Goal: Find specific page/section: Find specific page/section

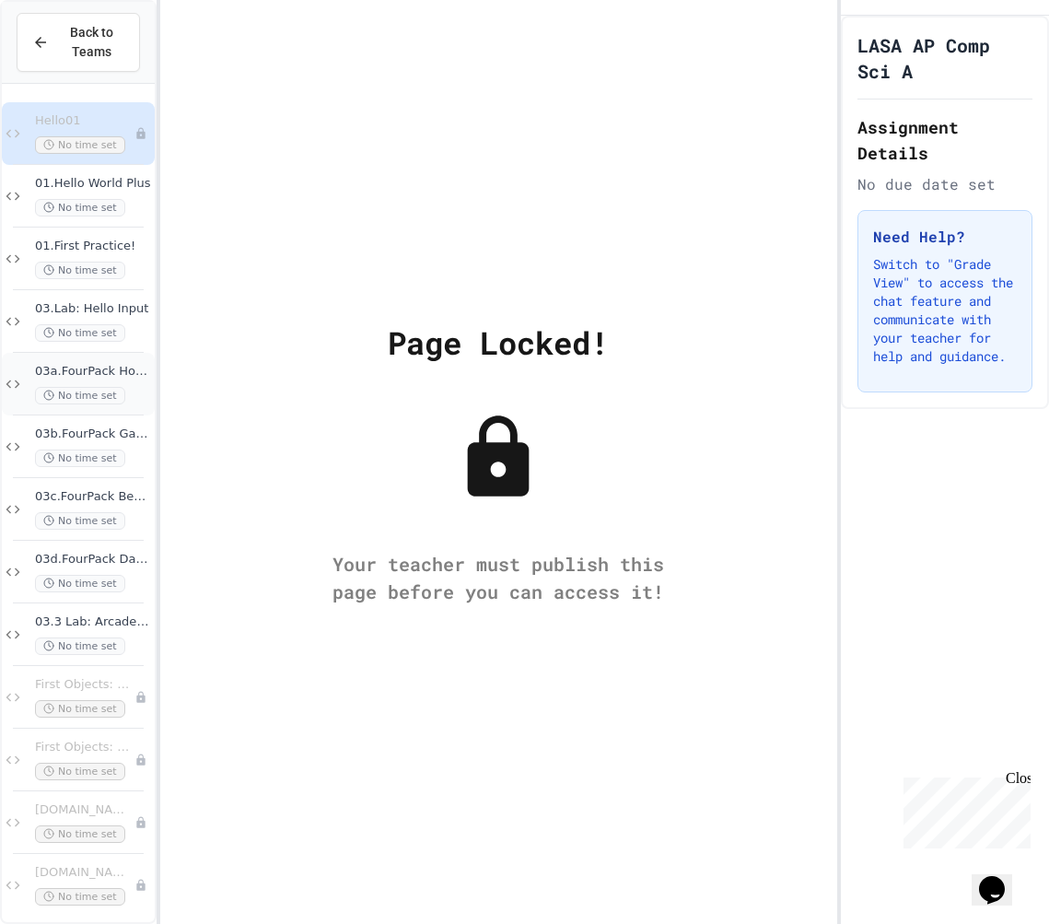
click at [101, 360] on div "03a.FourPack How Many Pages No time set" at bounding box center [78, 384] width 153 height 63
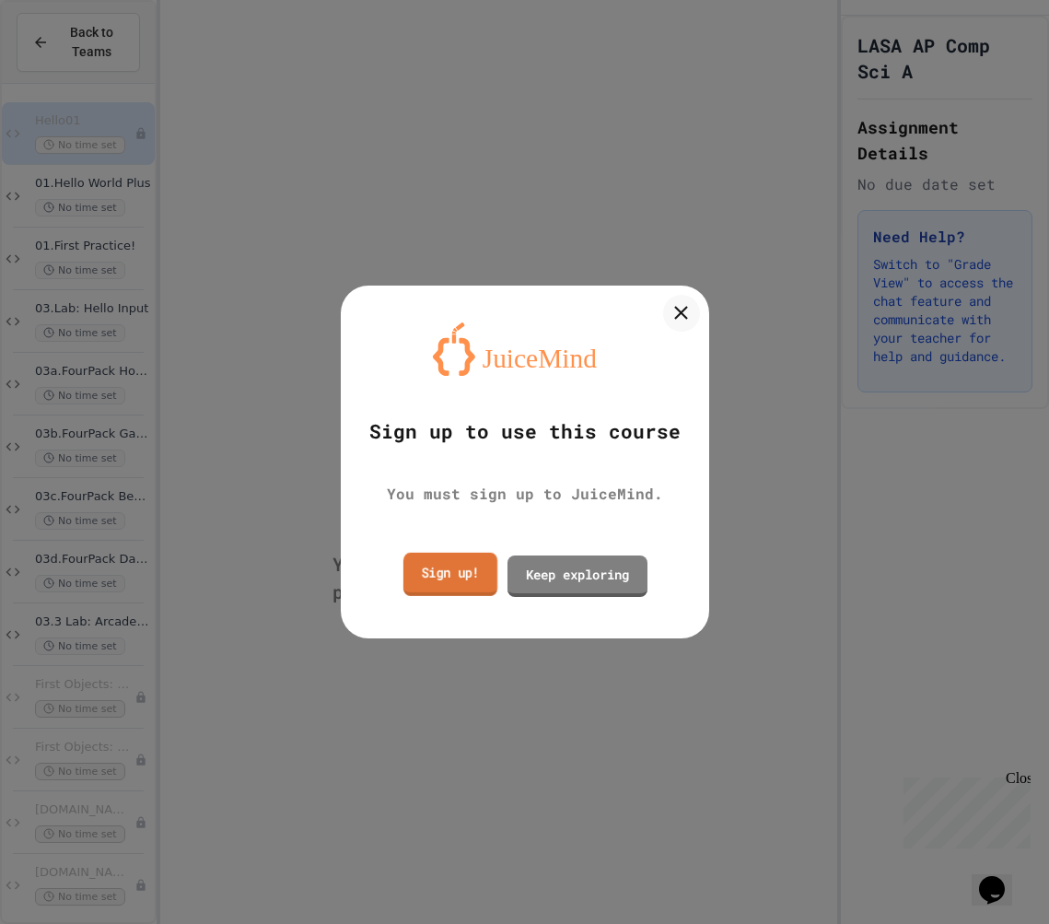
click at [442, 590] on link "Sign up!" at bounding box center [450, 574] width 94 height 43
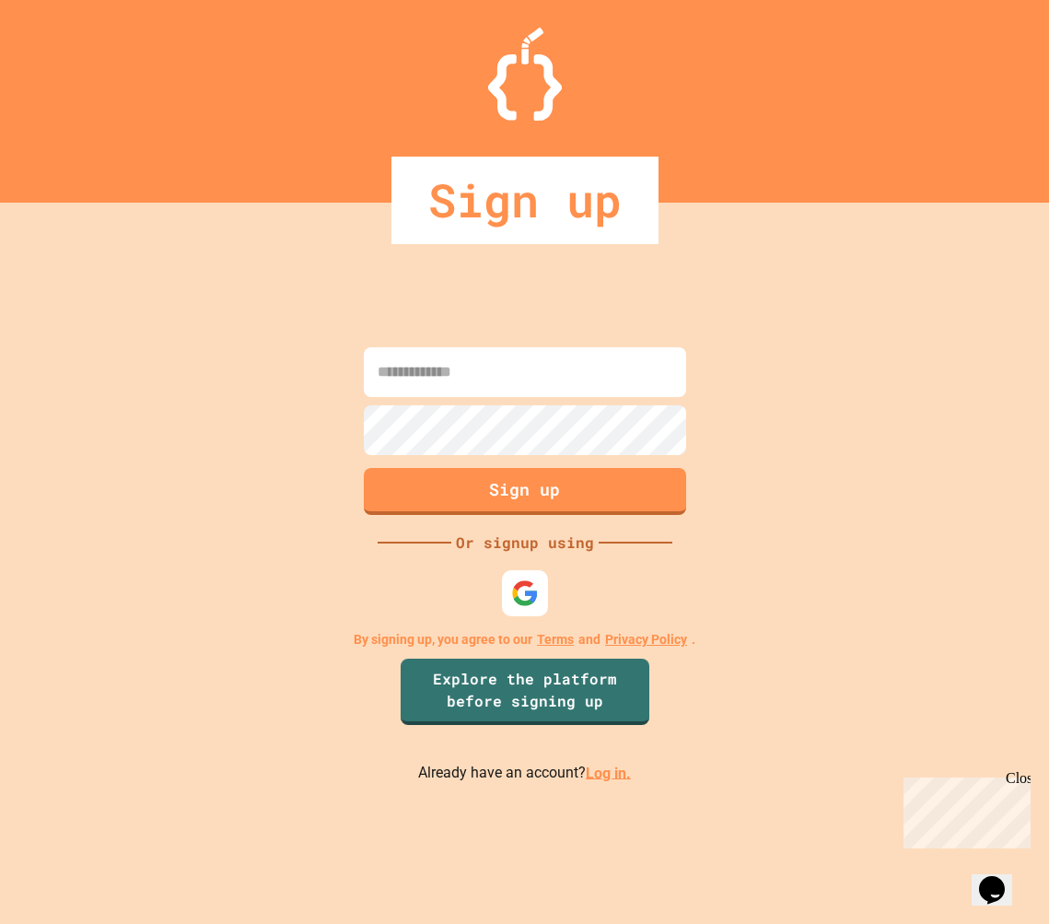
click at [602, 781] on link "Log in." at bounding box center [608, 773] width 45 height 18
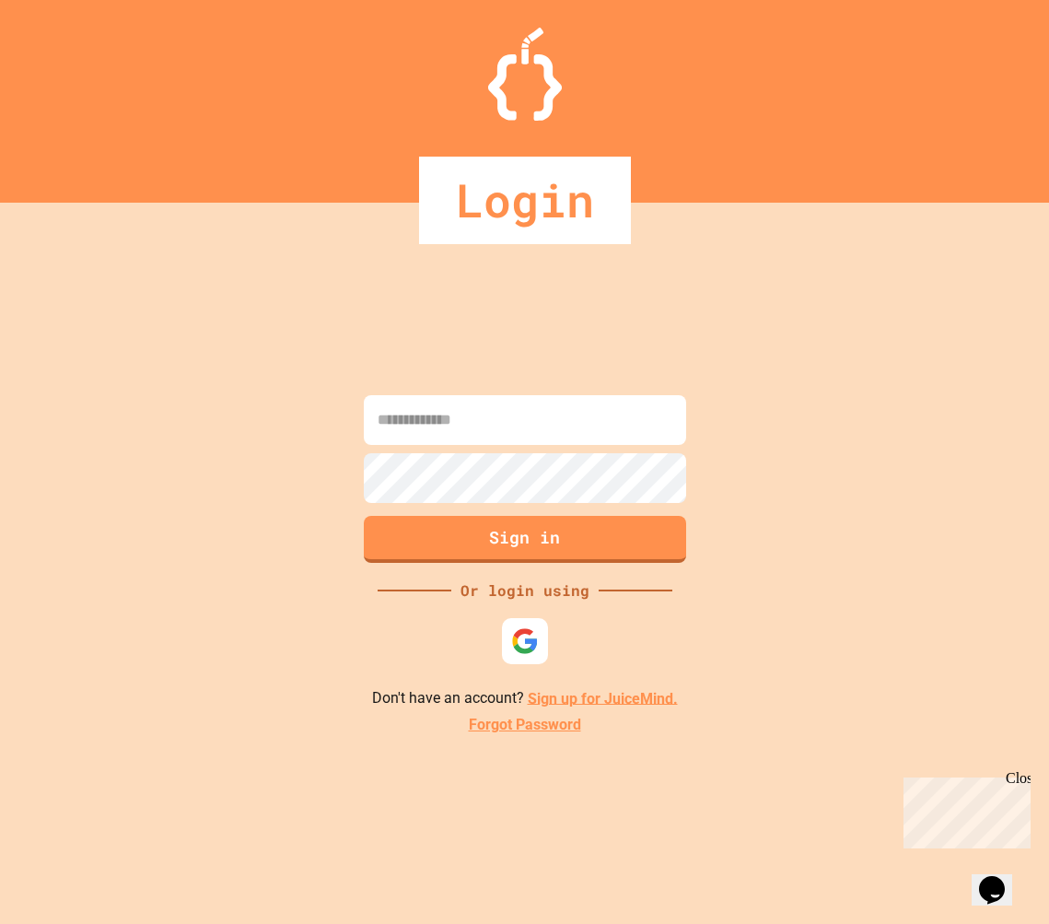
click at [507, 442] on input at bounding box center [525, 420] width 322 height 50
type input "**********"
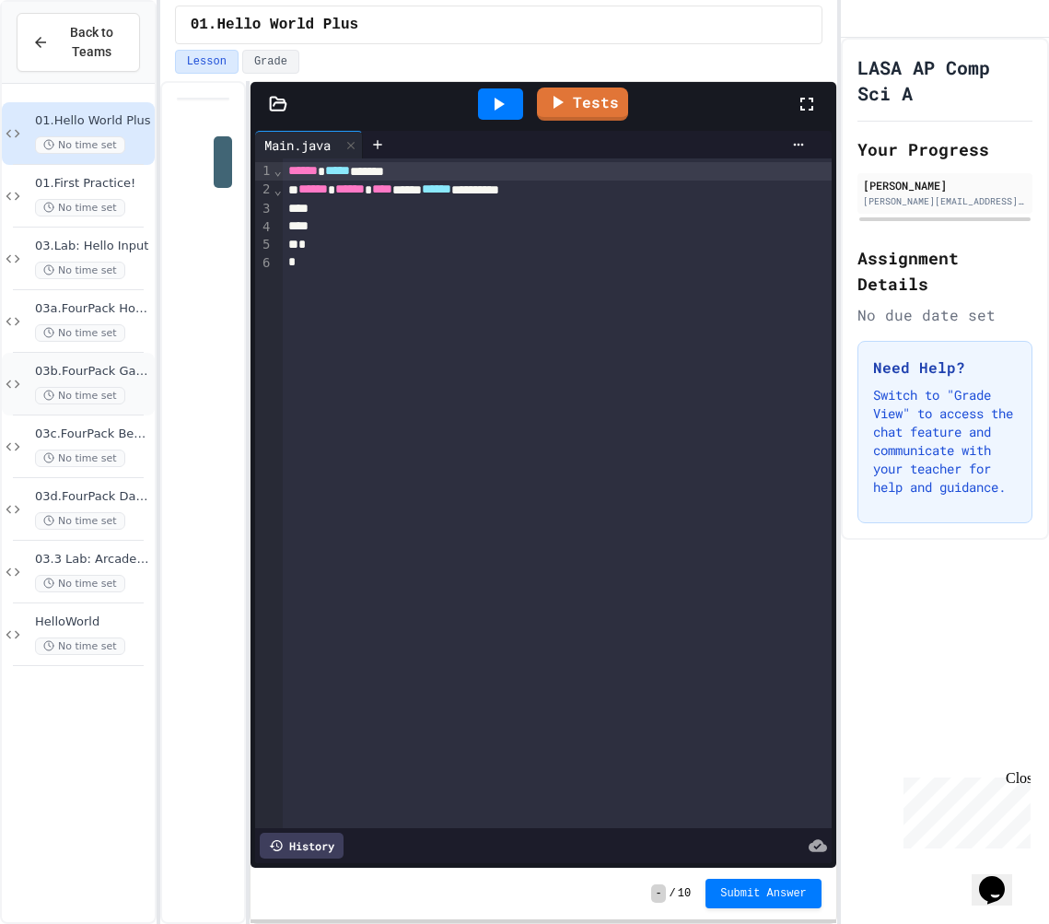
click at [131, 387] on div "No time set" at bounding box center [93, 396] width 116 height 18
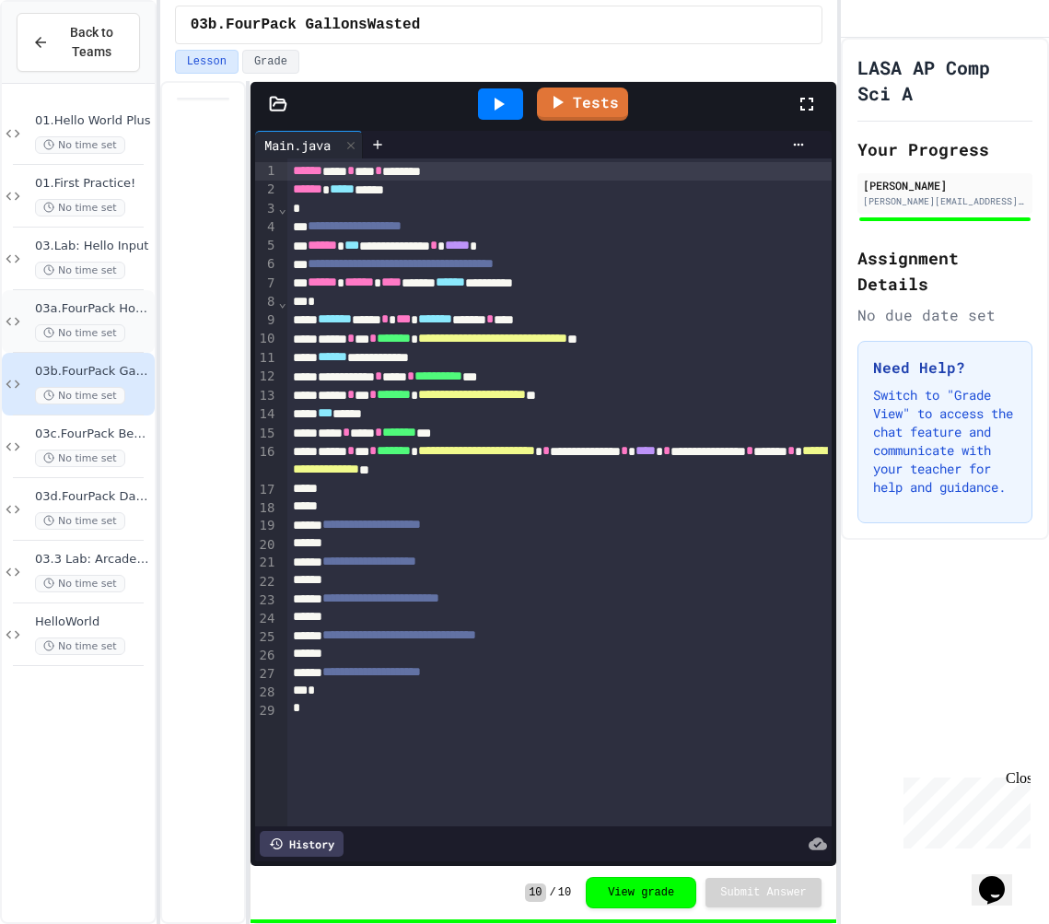
click at [119, 321] on div "03a.FourPack How Many Pages No time set" at bounding box center [93, 321] width 116 height 41
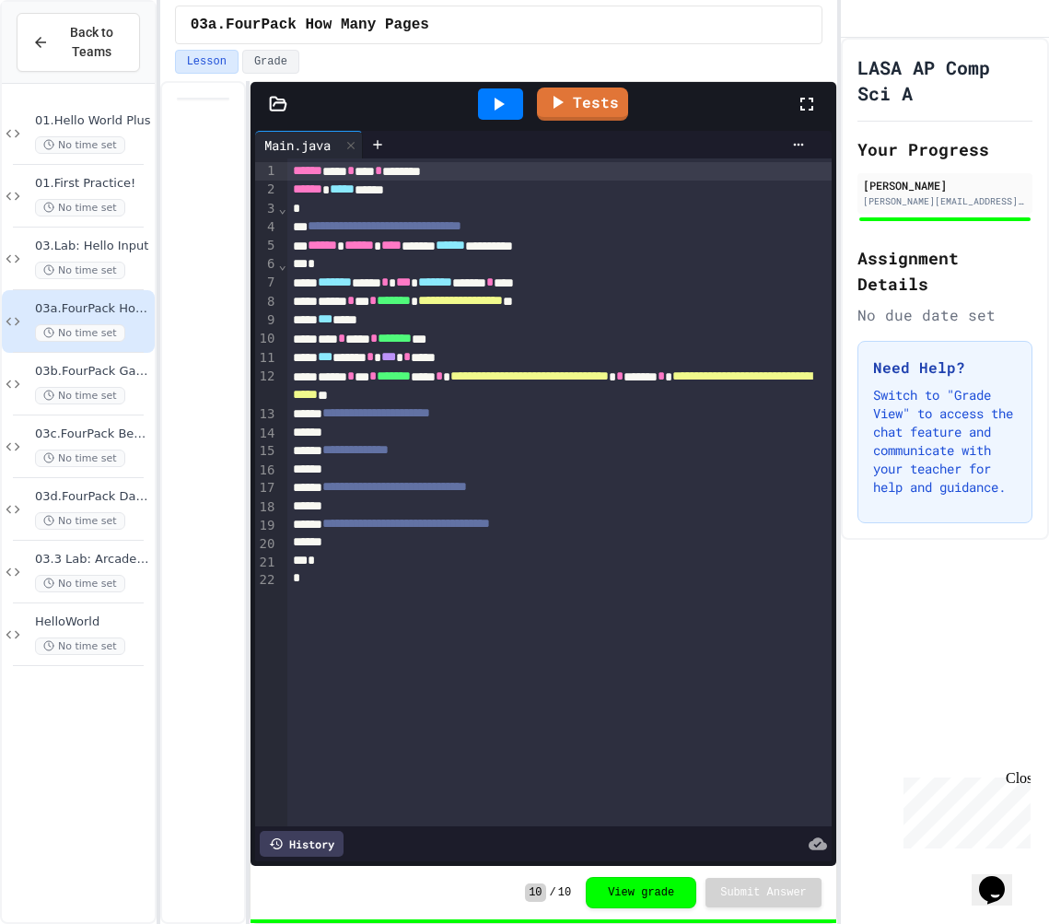
click at [582, 110] on link "Tests" at bounding box center [582, 104] width 91 height 33
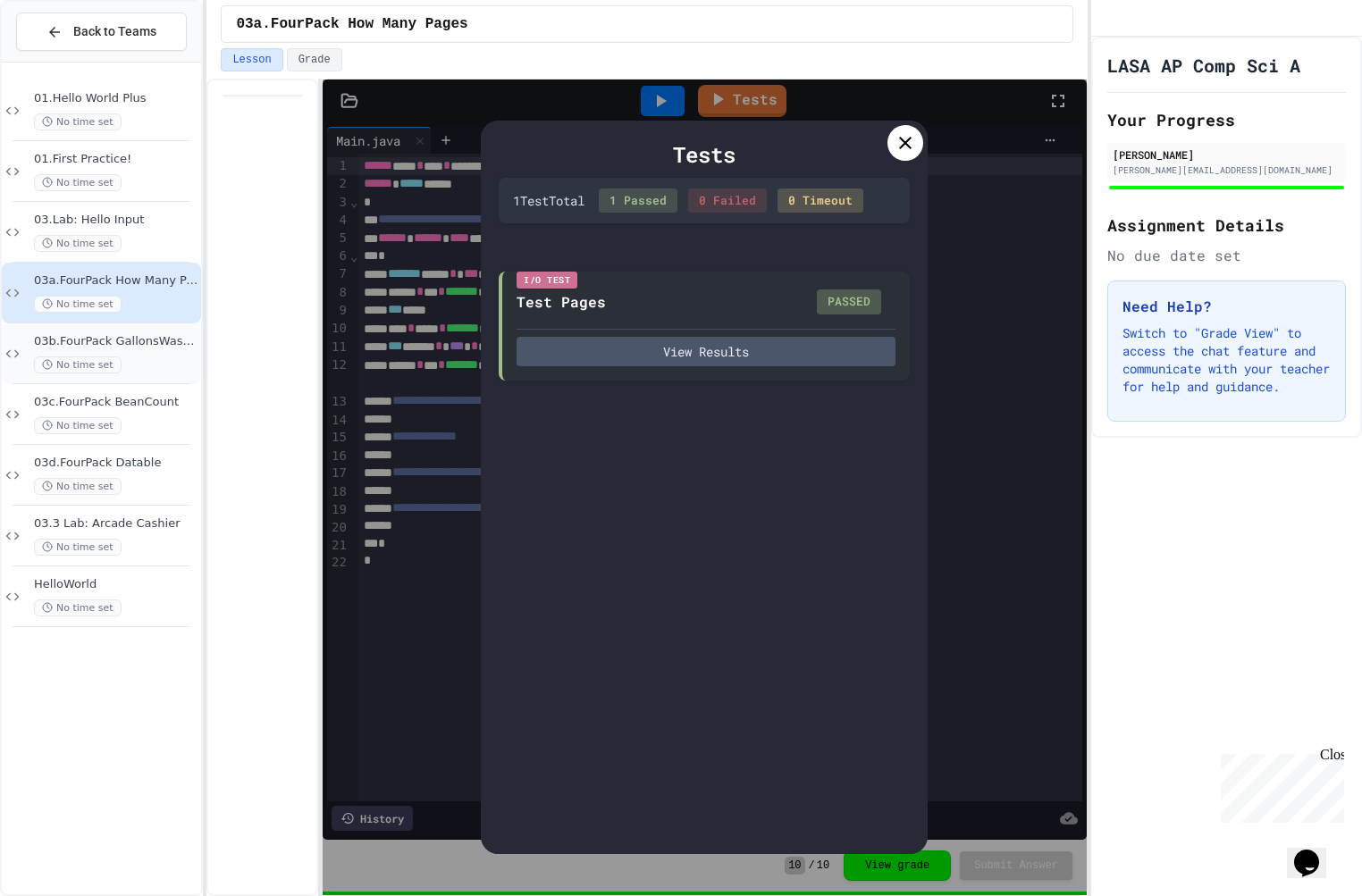
click at [177, 337] on span "03b.FourPack GallonsWasted" at bounding box center [115, 342] width 164 height 16
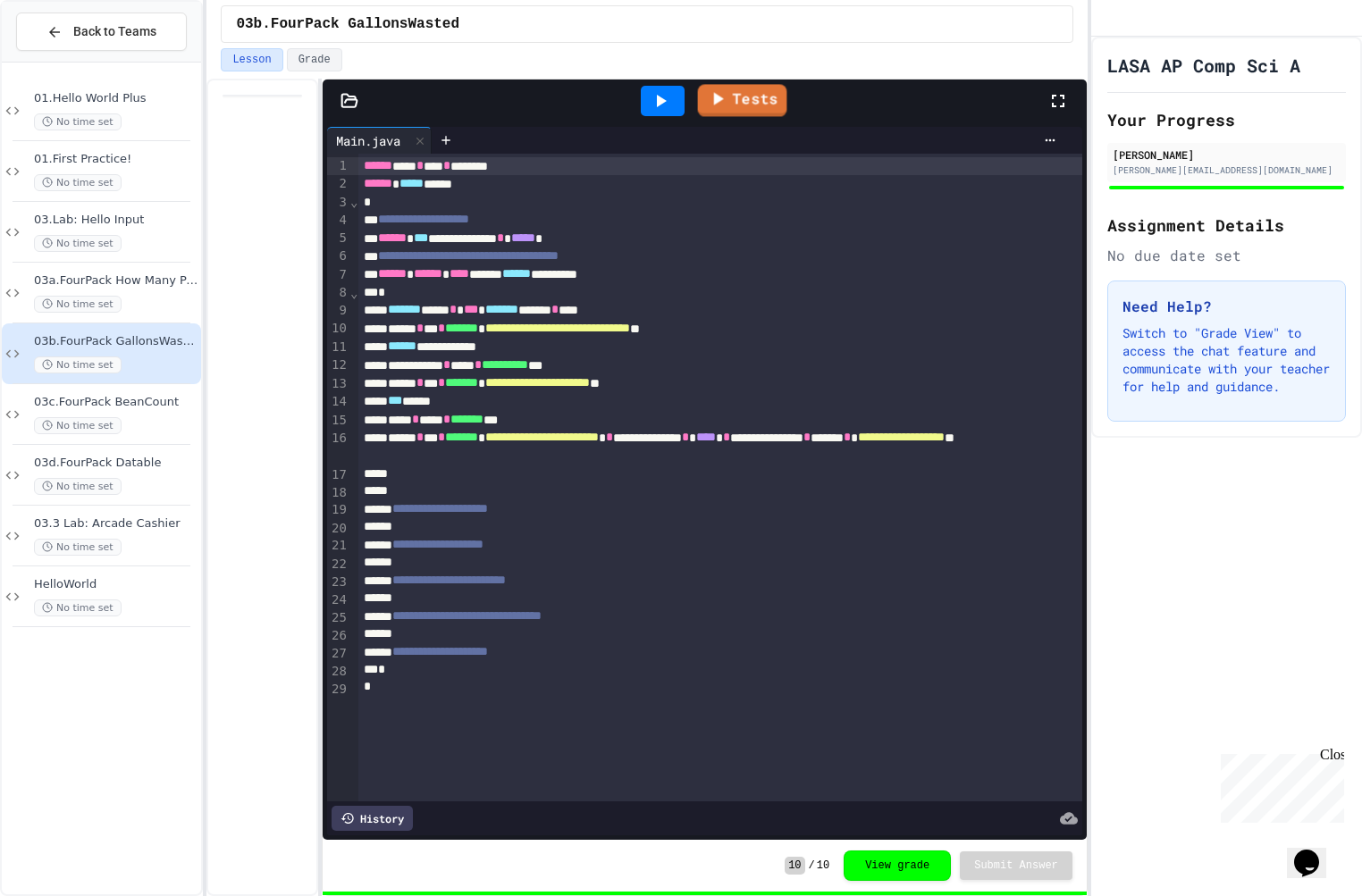
click at [720, 97] on icon at bounding box center [719, 99] width 10 height 13
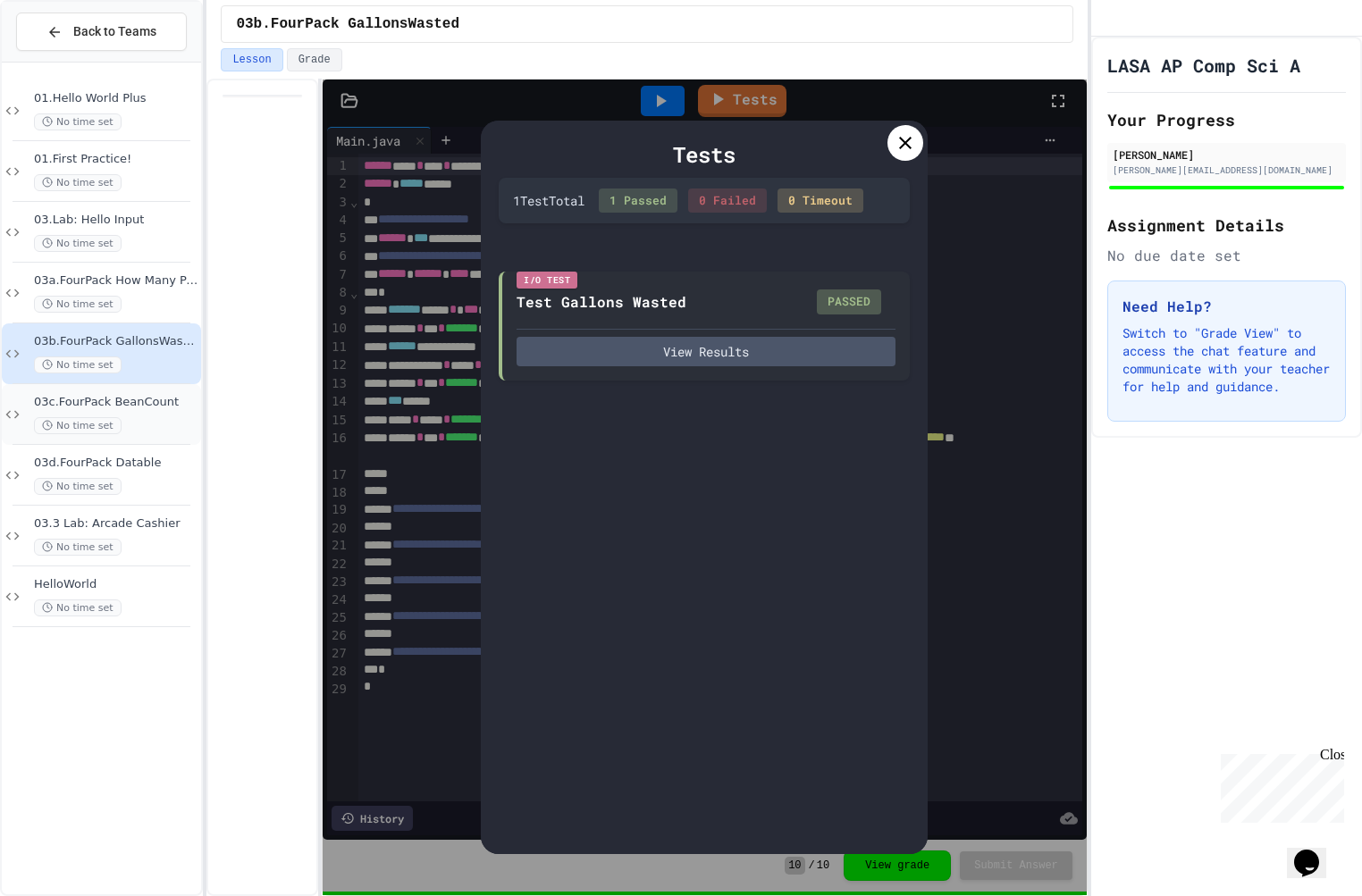
click at [144, 422] on div "No time set" at bounding box center [115, 426] width 164 height 17
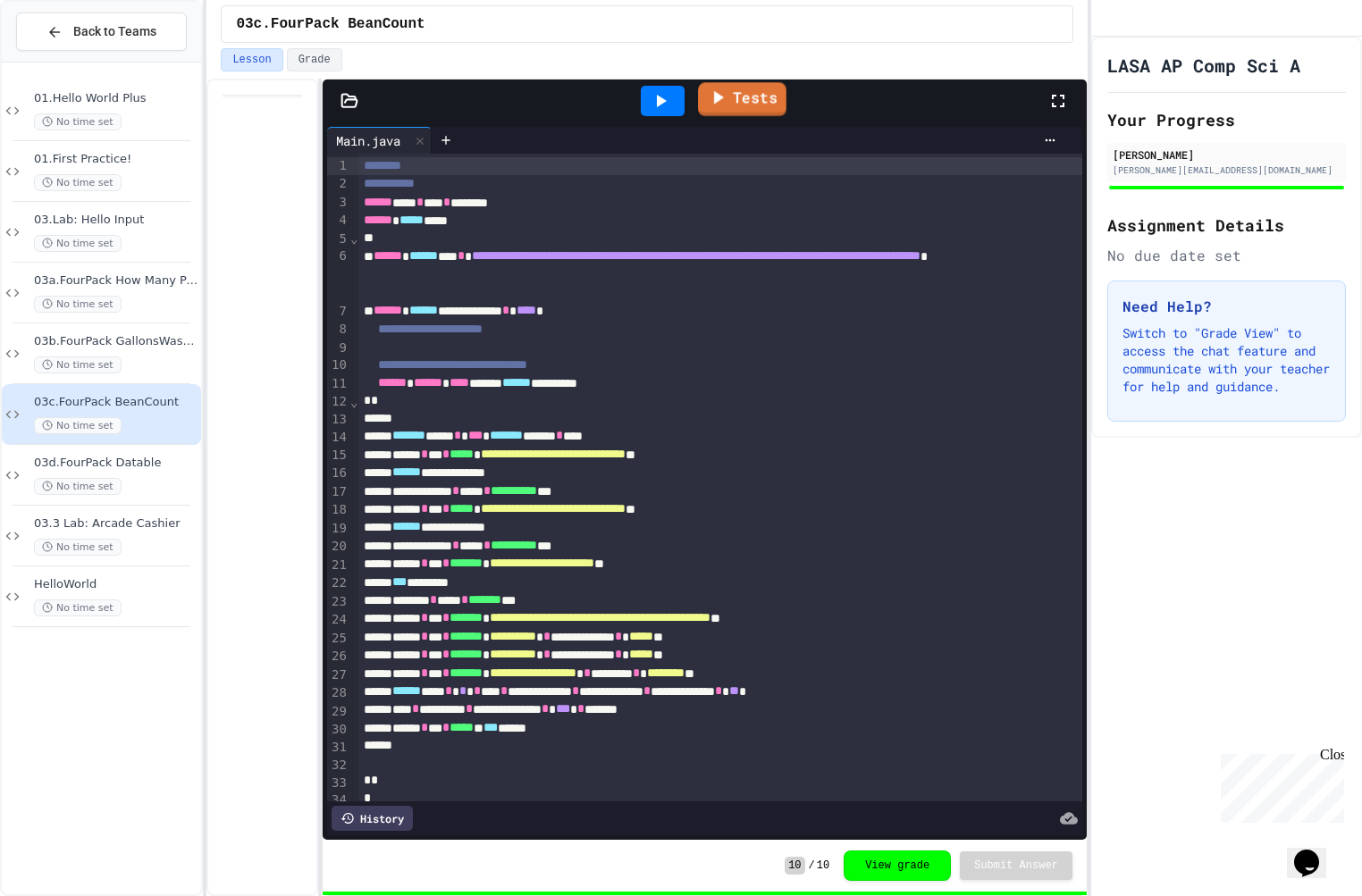
click at [724, 102] on icon at bounding box center [718, 97] width 21 height 22
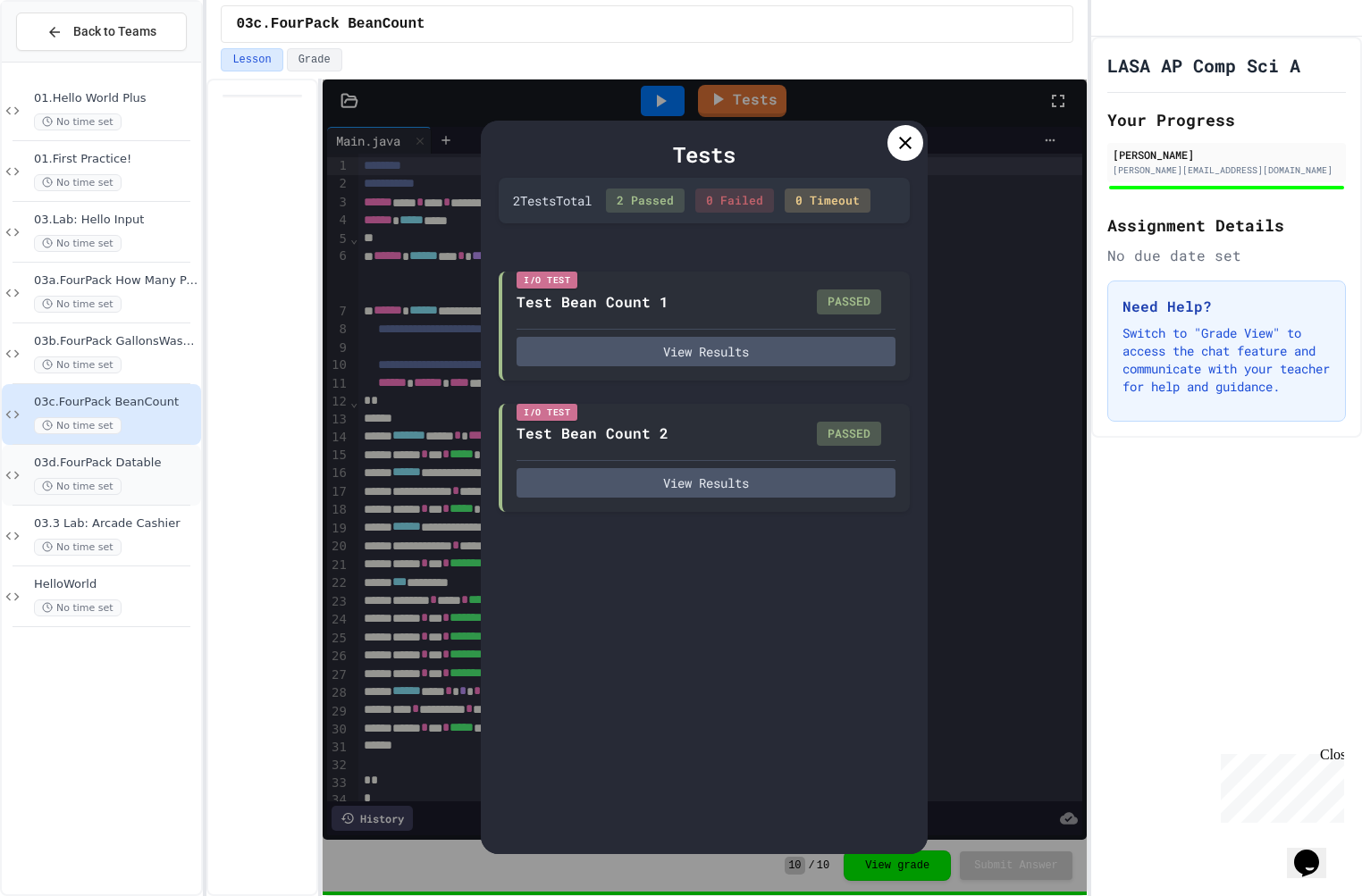
click at [176, 463] on span "03d.FourPack Datable" at bounding box center [115, 464] width 164 height 16
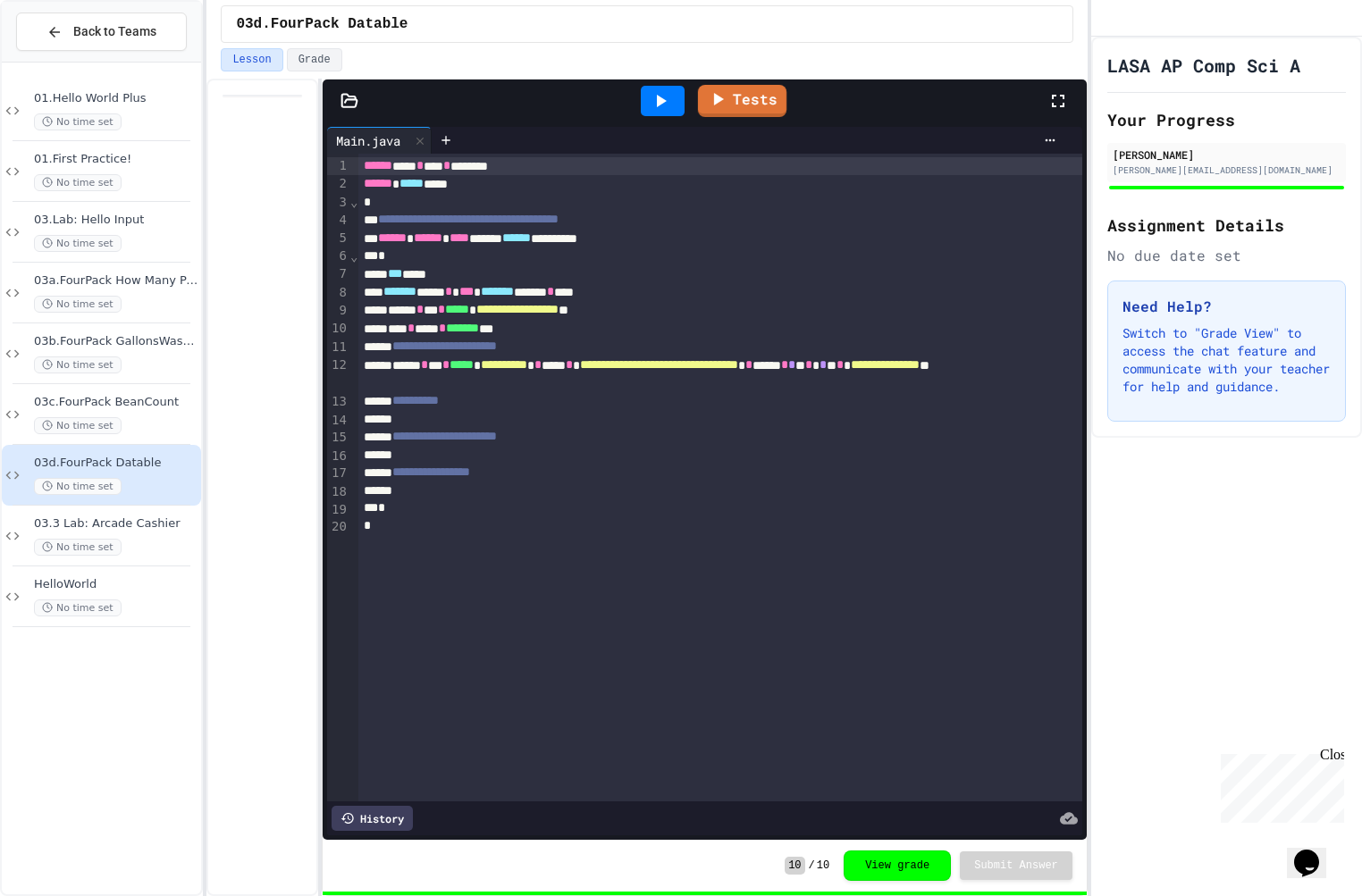
click at [716, 103] on icon at bounding box center [718, 99] width 21 height 21
